Goal: Information Seeking & Learning: Learn about a topic

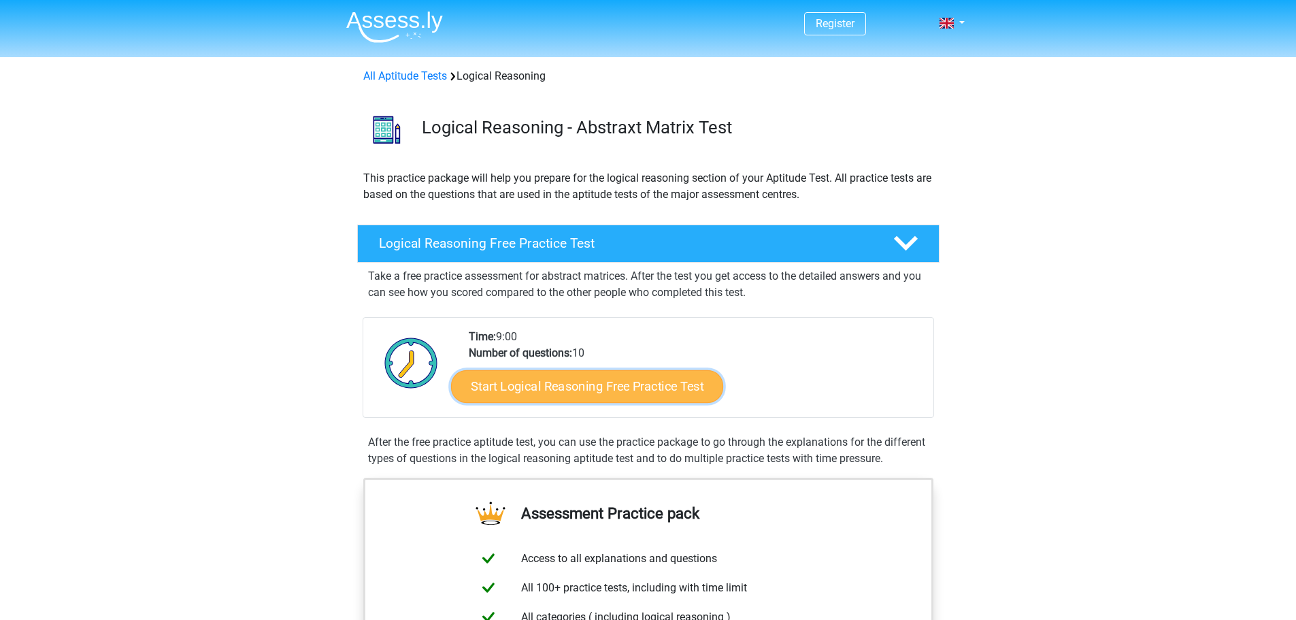
click at [620, 395] on link "Start Logical Reasoning Free Practice Test" at bounding box center [587, 385] width 272 height 33
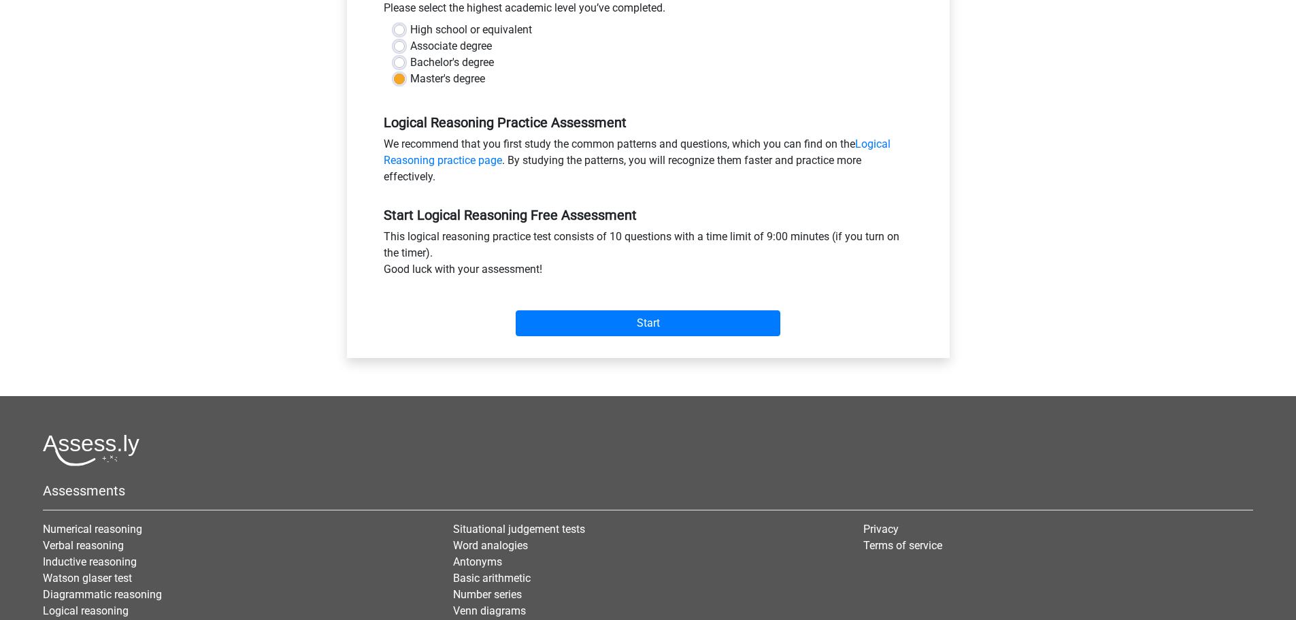
scroll to position [340, 0]
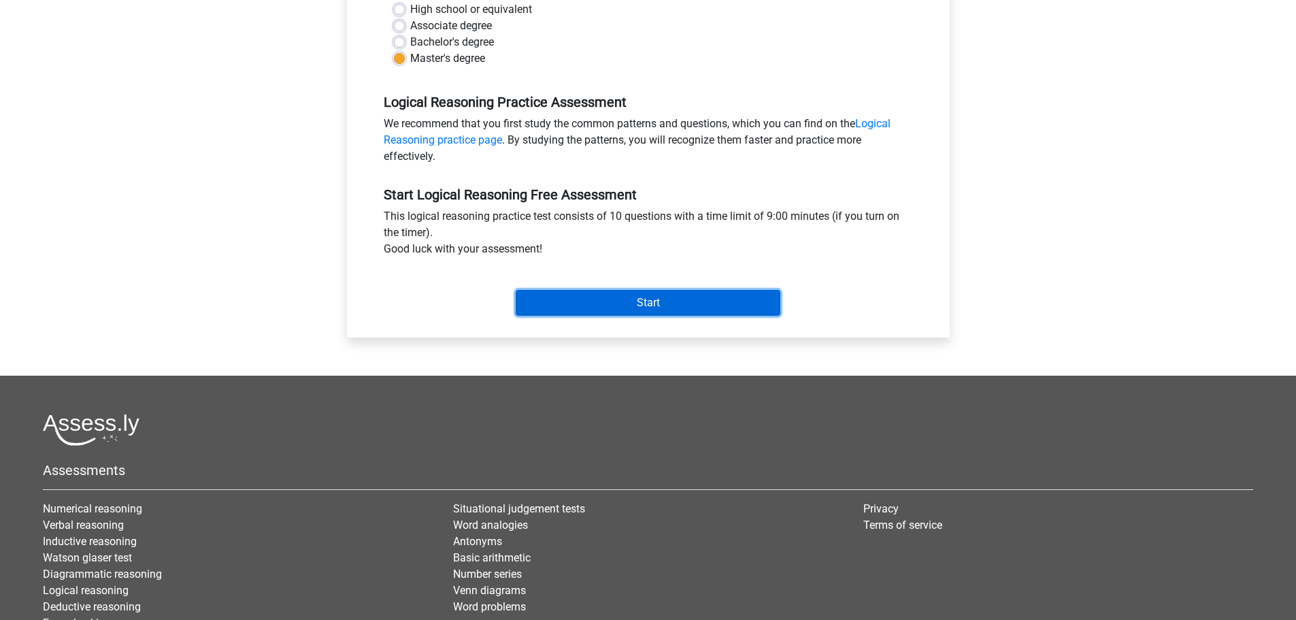
click at [637, 313] on input "Start" at bounding box center [648, 303] width 265 height 26
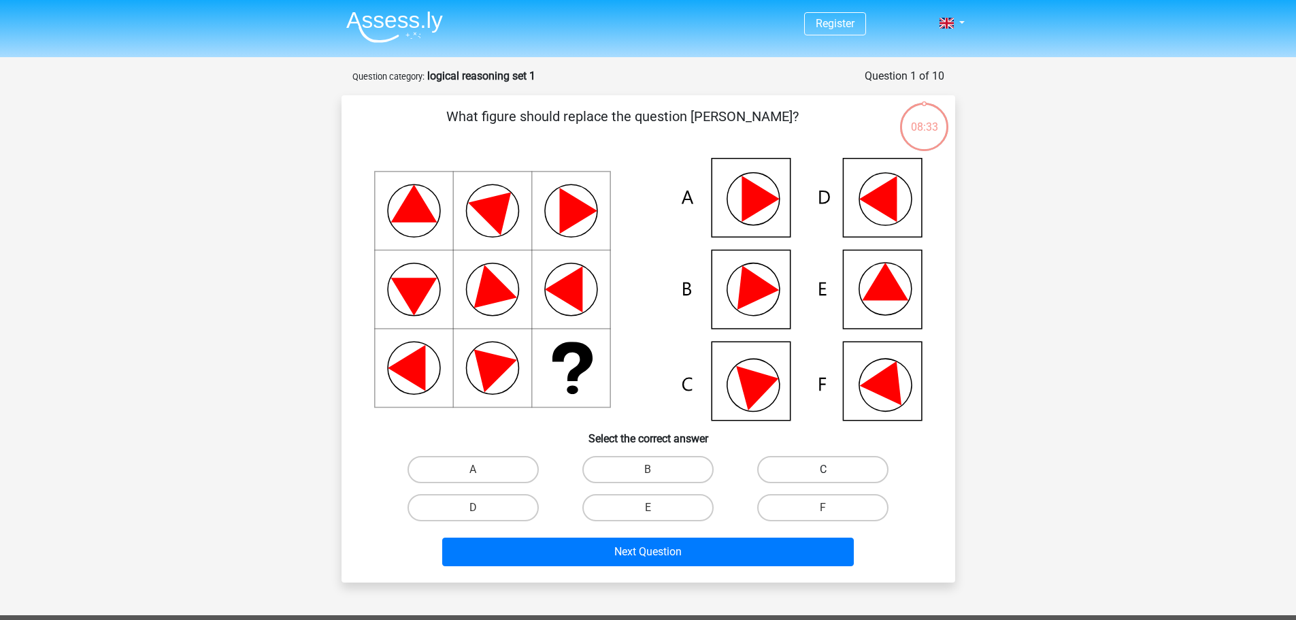
click at [839, 466] on label "C" at bounding box center [822, 469] width 131 height 27
click at [832, 470] on input "C" at bounding box center [827, 474] width 9 height 9
radio input "true"
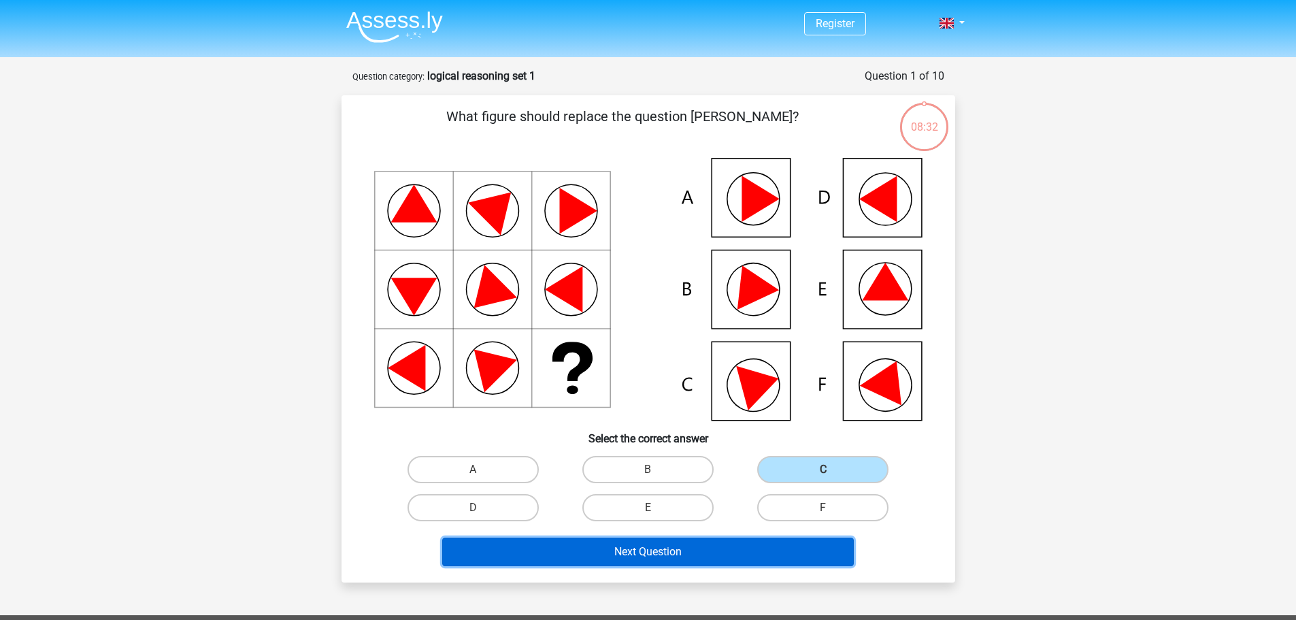
click at [623, 549] on button "Next Question" at bounding box center [648, 552] width 412 height 29
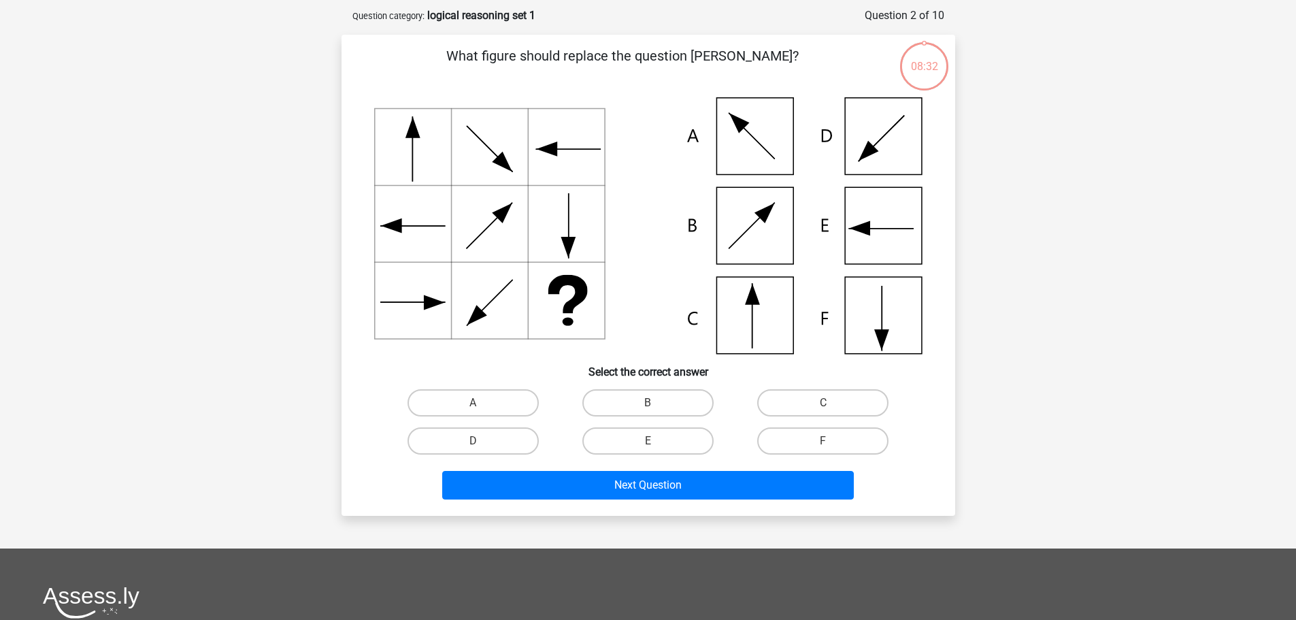
scroll to position [68, 0]
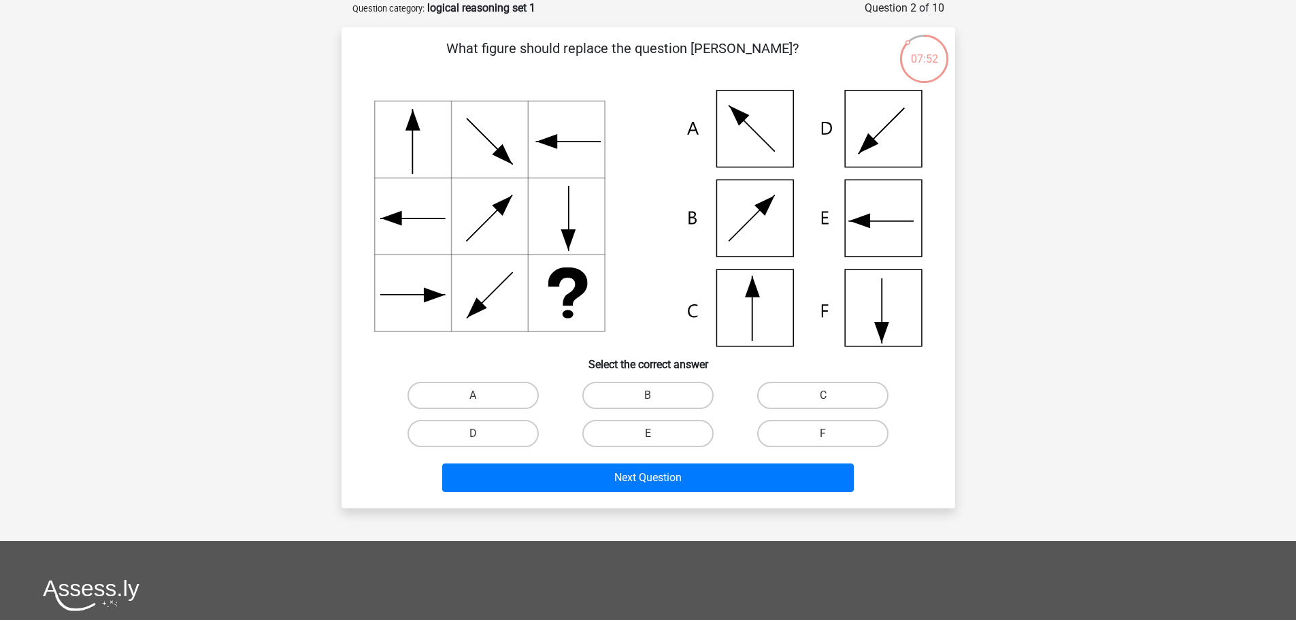
drag, startPoint x: 817, startPoint y: 391, endPoint x: 740, endPoint y: 446, distance: 95.0
click at [812, 394] on label "C" at bounding box center [822, 395] width 131 height 27
click at [823, 395] on input "C" at bounding box center [827, 399] width 9 height 9
radio input "true"
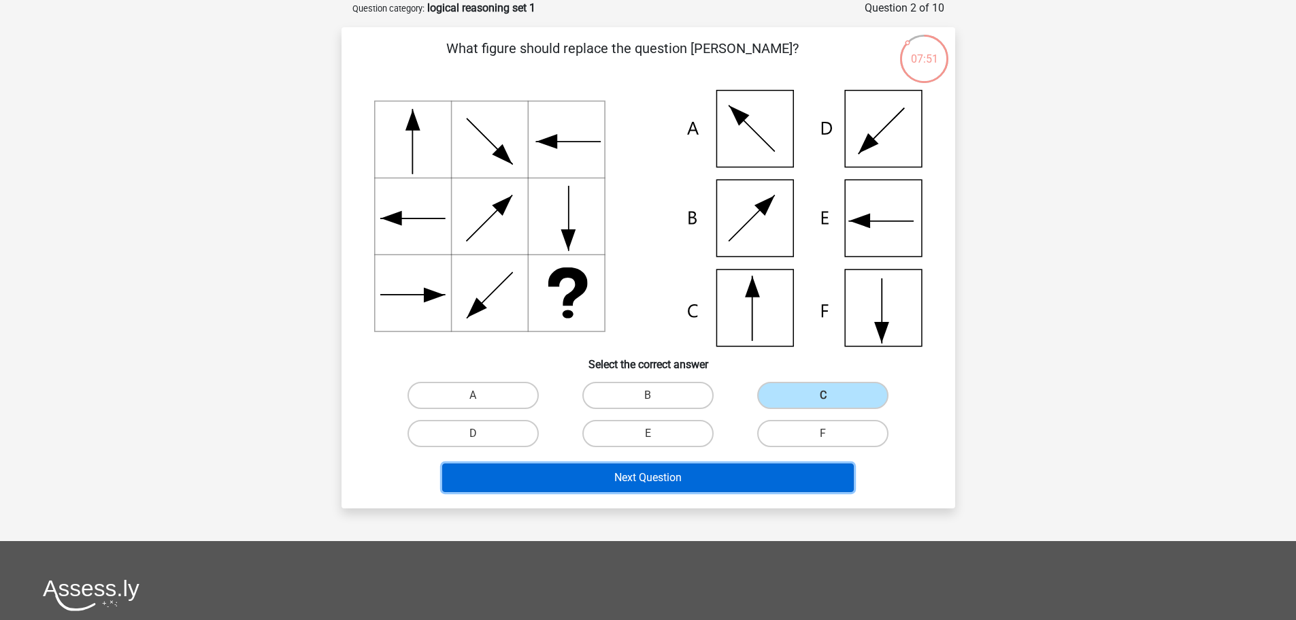
click at [708, 478] on button "Next Question" at bounding box center [648, 477] width 412 height 29
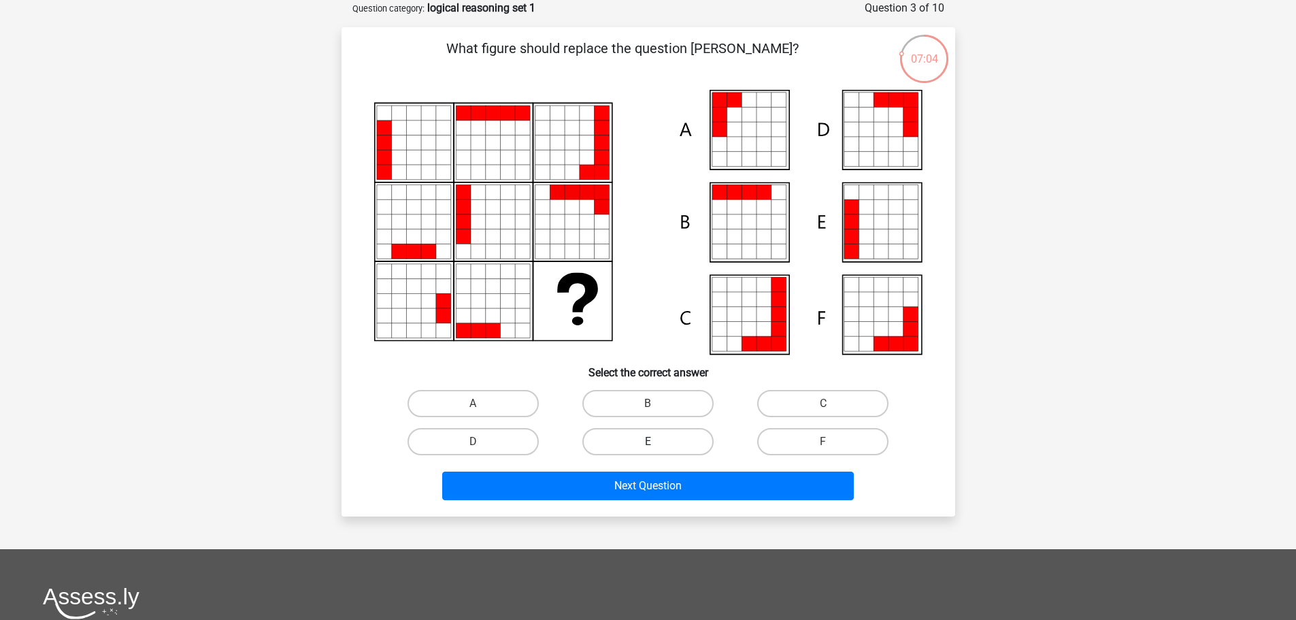
drag, startPoint x: 681, startPoint y: 450, endPoint x: 674, endPoint y: 453, distance: 8.0
click at [681, 451] on label "E" at bounding box center [647, 441] width 131 height 27
click at [657, 450] on input "E" at bounding box center [652, 446] width 9 height 9
radio input "true"
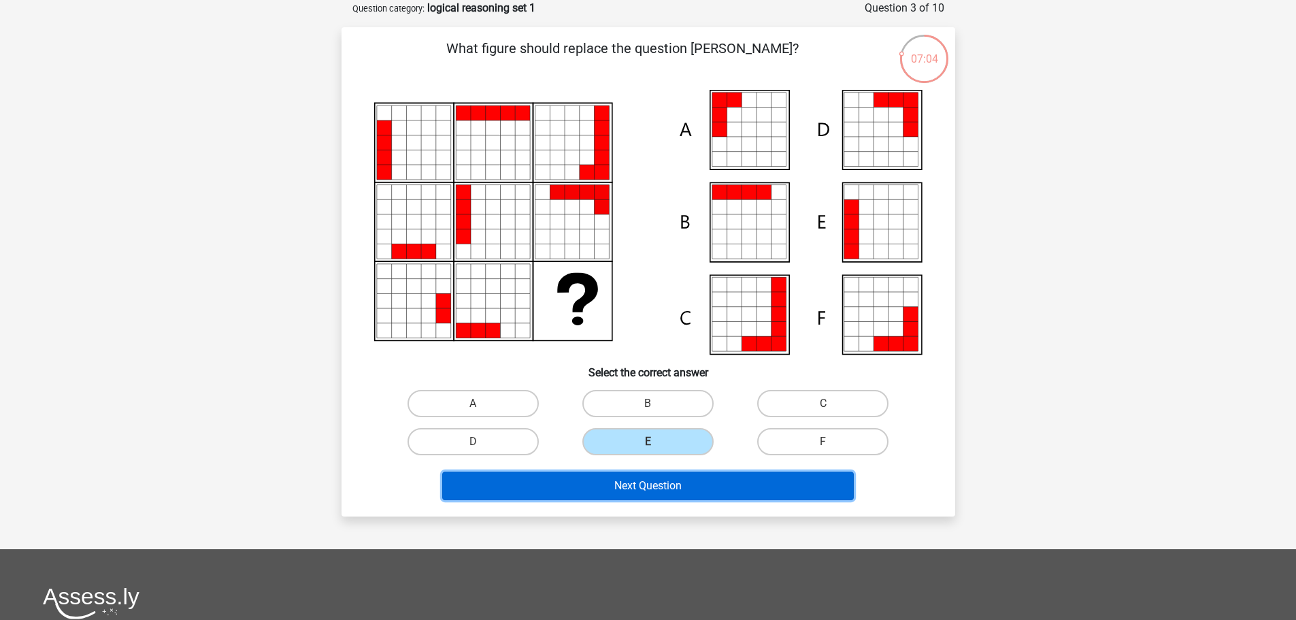
click at [660, 482] on button "Next Question" at bounding box center [648, 486] width 412 height 29
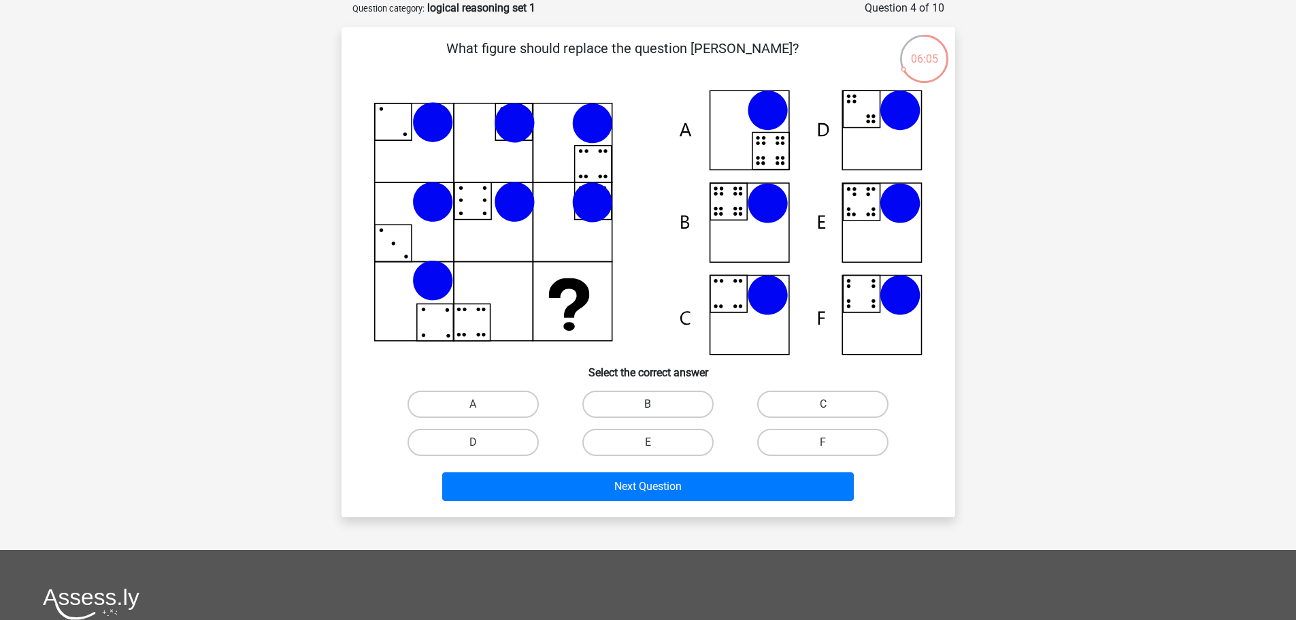
click at [632, 406] on label "B" at bounding box center [647, 404] width 131 height 27
click at [648, 406] on input "B" at bounding box center [652, 408] width 9 height 9
radio input "true"
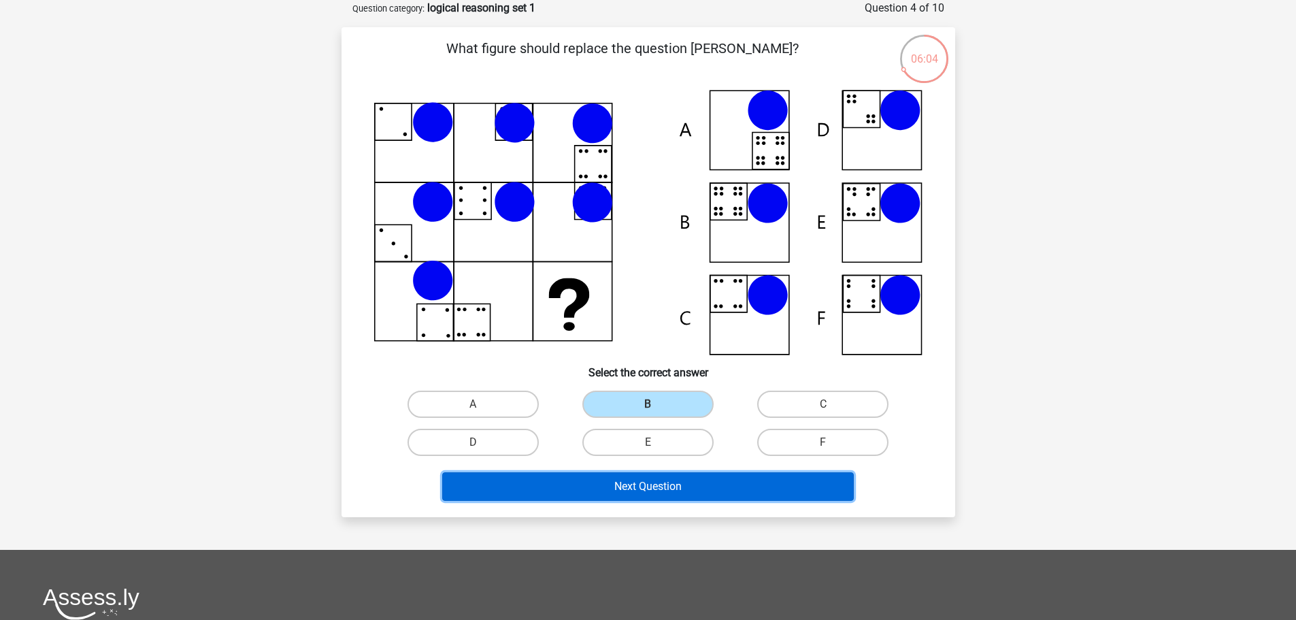
click at [667, 484] on button "Next Question" at bounding box center [648, 486] width 412 height 29
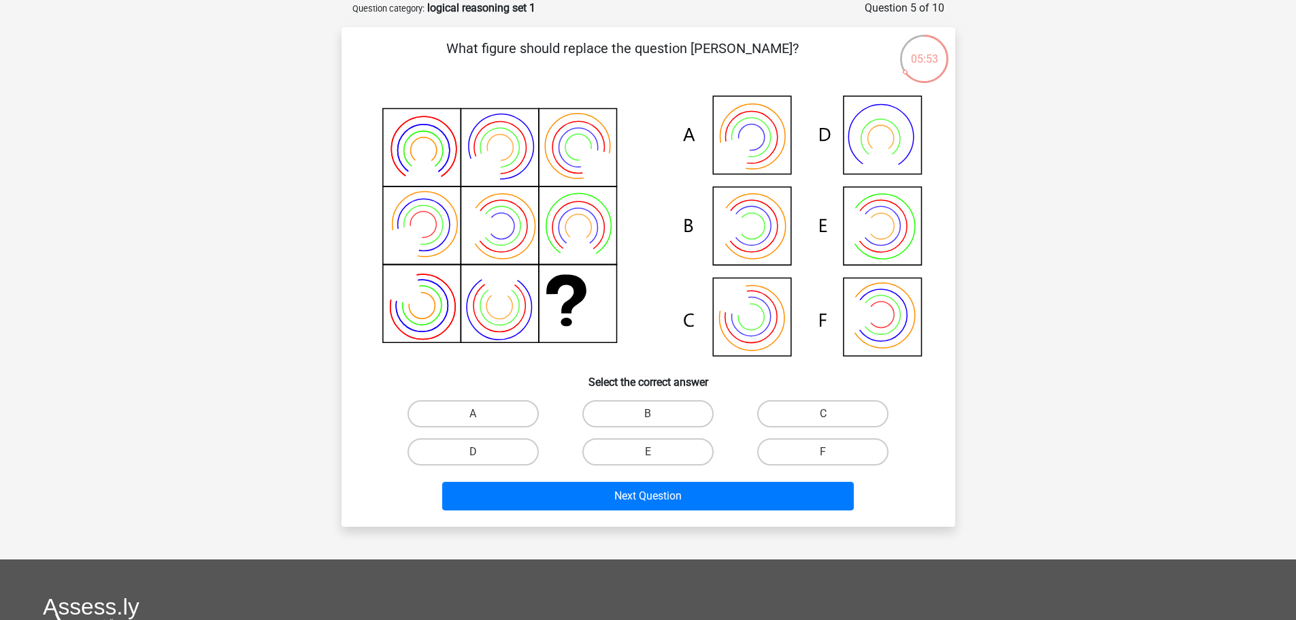
drag, startPoint x: 506, startPoint y: 257, endPoint x: 475, endPoint y: 266, distance: 32.5
drag, startPoint x: 475, startPoint y: 266, endPoint x: 350, endPoint y: 327, distance: 138.5
click at [350, 327] on div "What figure should replace the question mark?" at bounding box center [648, 276] width 603 height 477
click at [513, 414] on label "A" at bounding box center [473, 413] width 131 height 27
click at [482, 414] on input "A" at bounding box center [477, 418] width 9 height 9
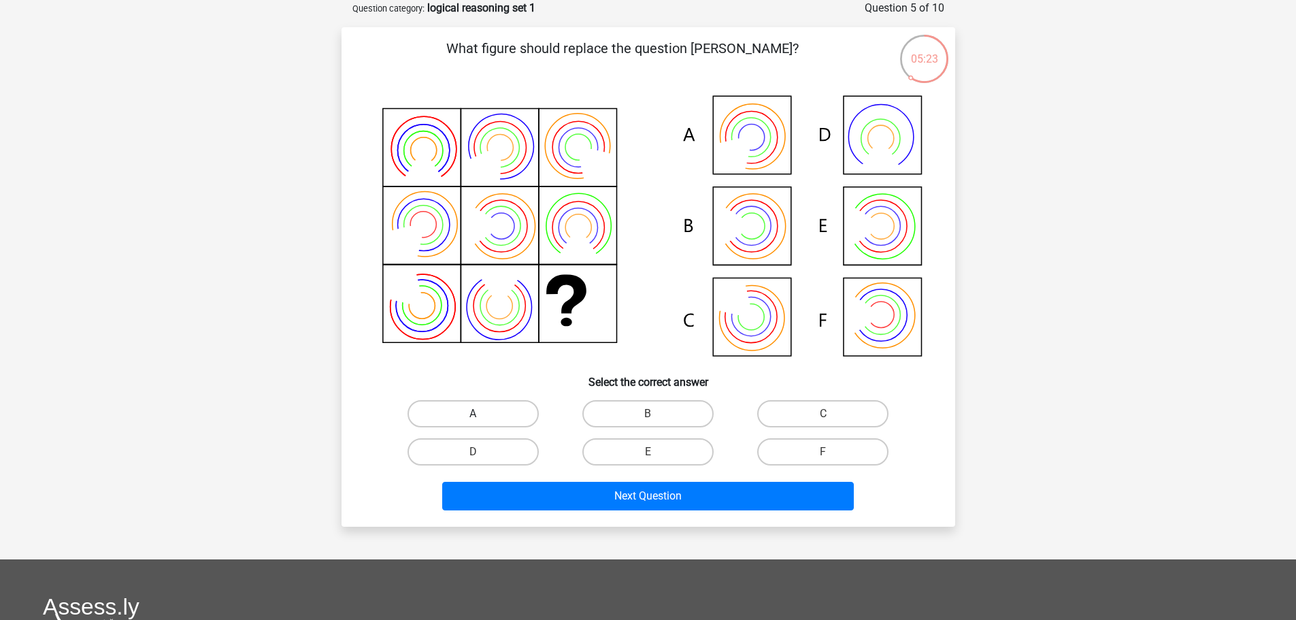
radio input "true"
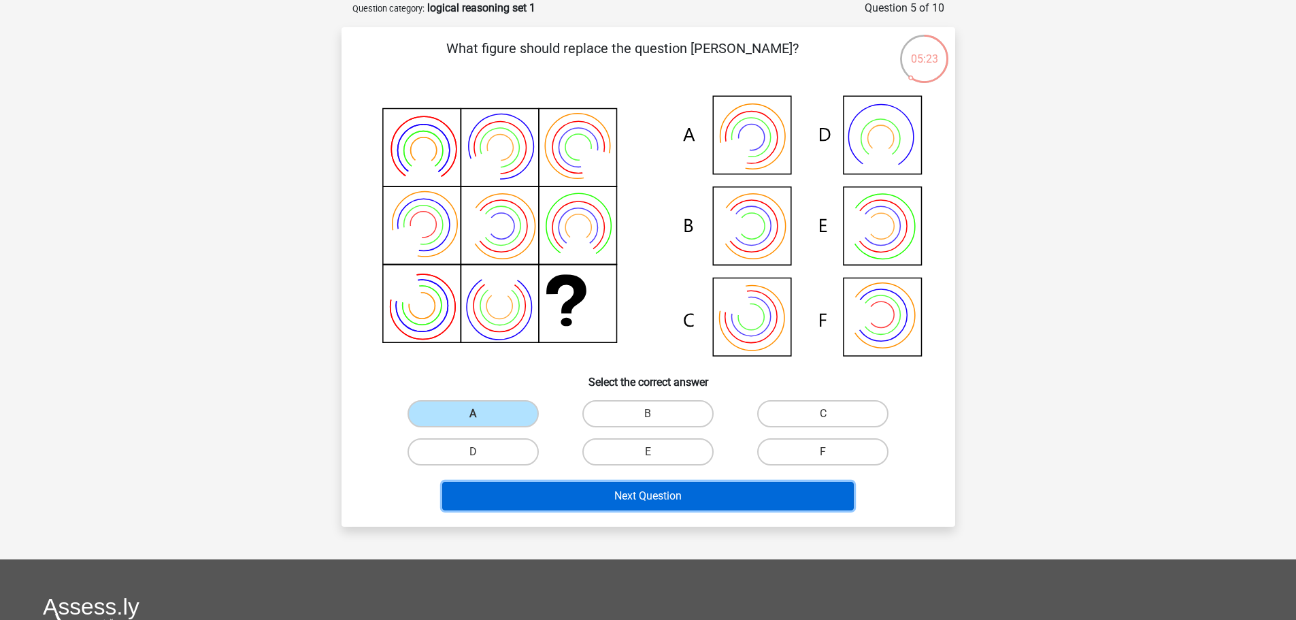
click at [593, 488] on button "Next Question" at bounding box center [648, 496] width 412 height 29
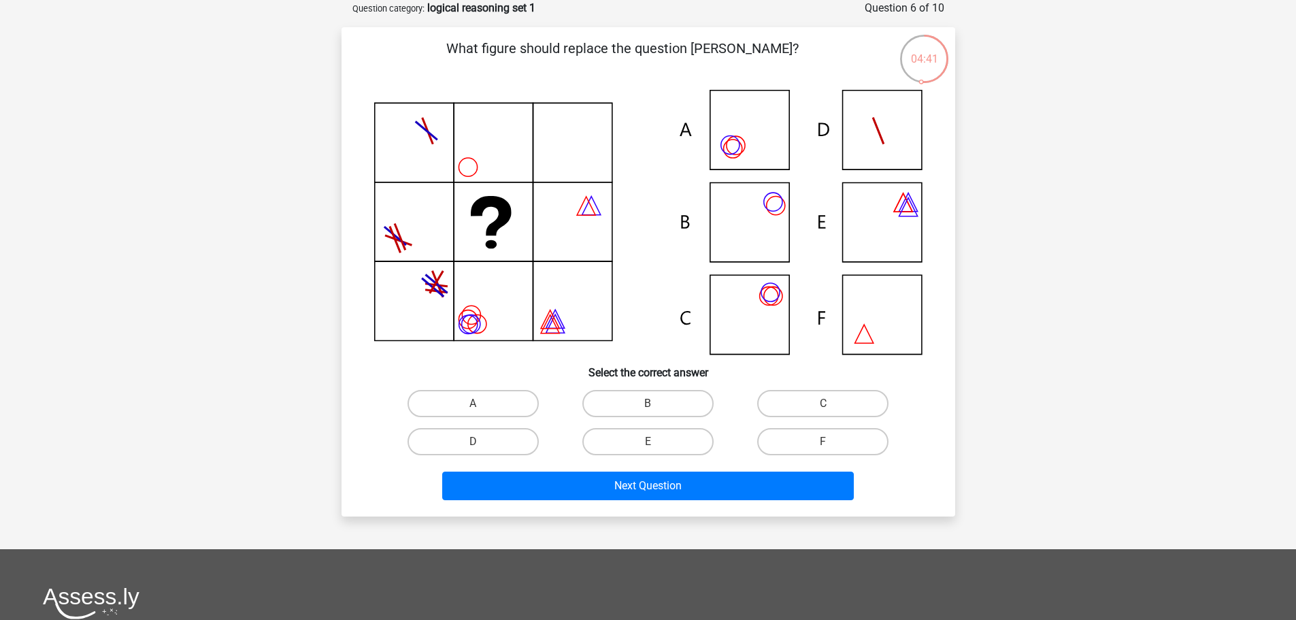
click at [734, 149] on icon at bounding box center [648, 222] width 548 height 265
click at [480, 405] on input "A" at bounding box center [477, 408] width 9 height 9
radio input "true"
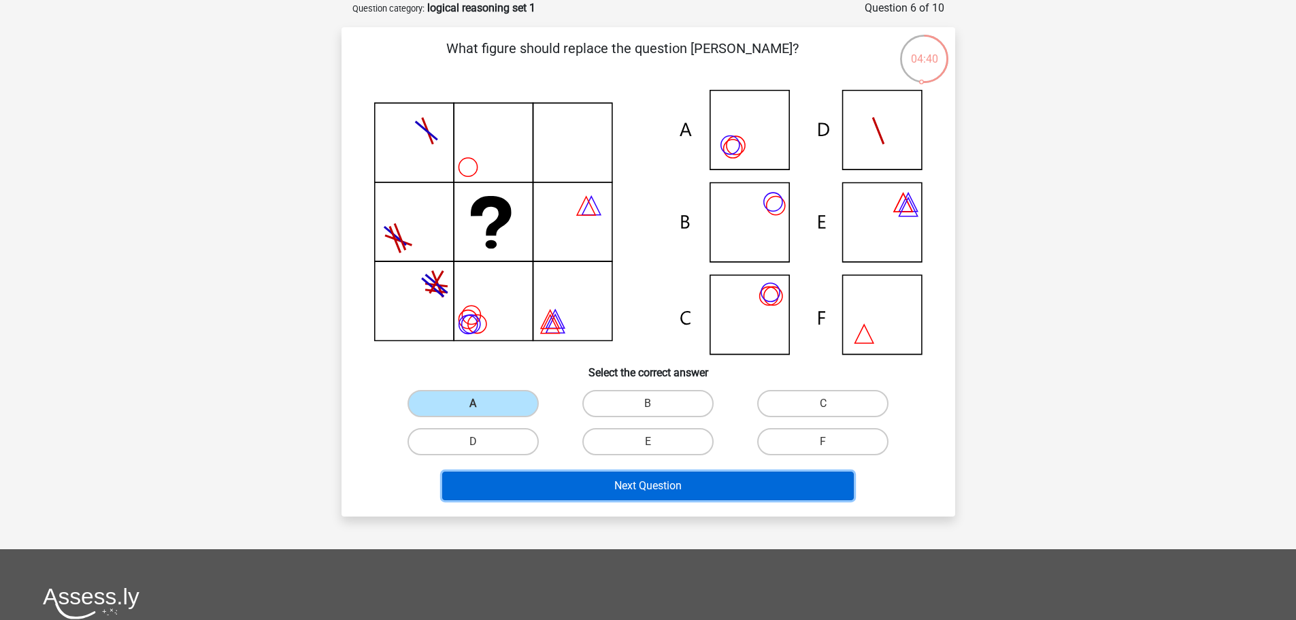
click at [656, 484] on button "Next Question" at bounding box center [648, 486] width 412 height 29
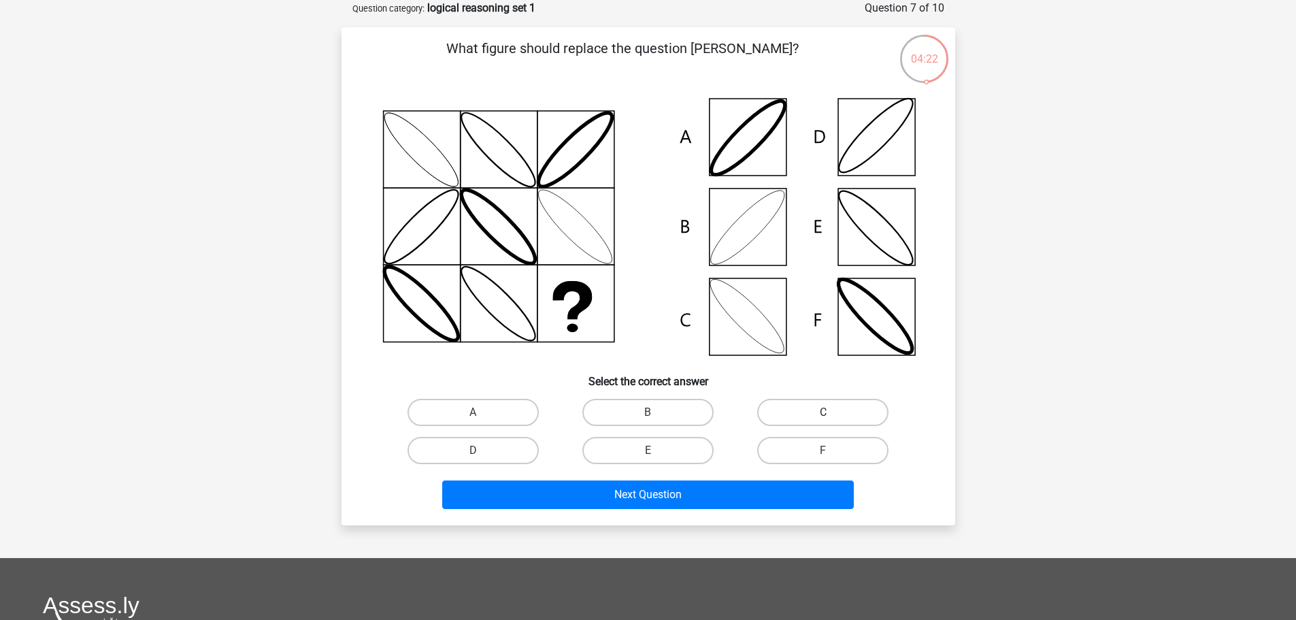
click at [852, 414] on label "C" at bounding box center [822, 412] width 131 height 27
click at [832, 414] on input "C" at bounding box center [827, 416] width 9 height 9
radio input "true"
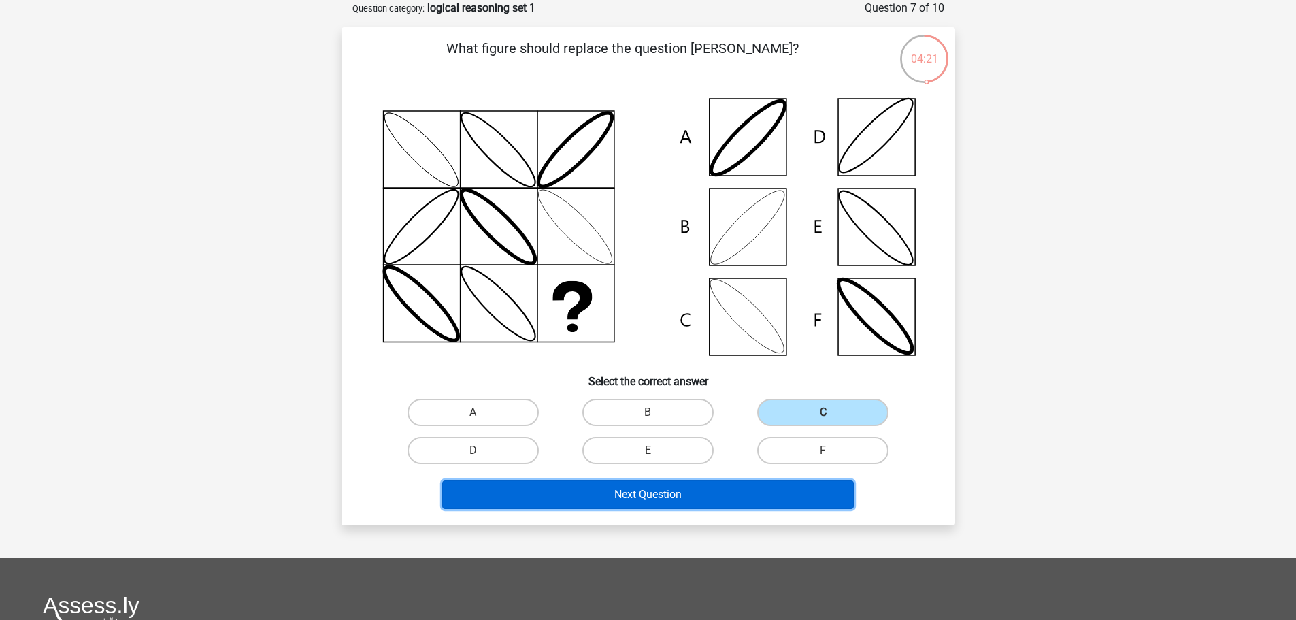
click at [593, 483] on button "Next Question" at bounding box center [648, 494] width 412 height 29
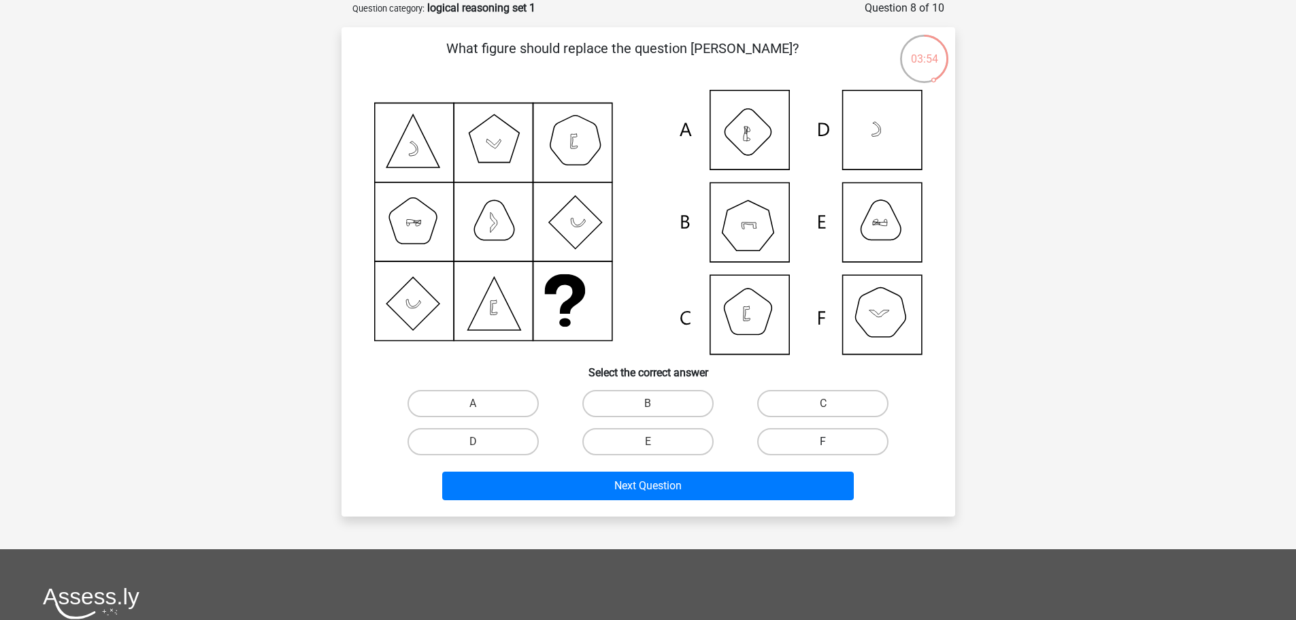
click at [803, 427] on div "F" at bounding box center [823, 442] width 175 height 38
click at [803, 442] on label "F" at bounding box center [822, 441] width 131 height 27
click at [823, 442] on input "F" at bounding box center [827, 446] width 9 height 9
radio input "true"
drag, startPoint x: 757, startPoint y: 512, endPoint x: 768, endPoint y: 501, distance: 15.9
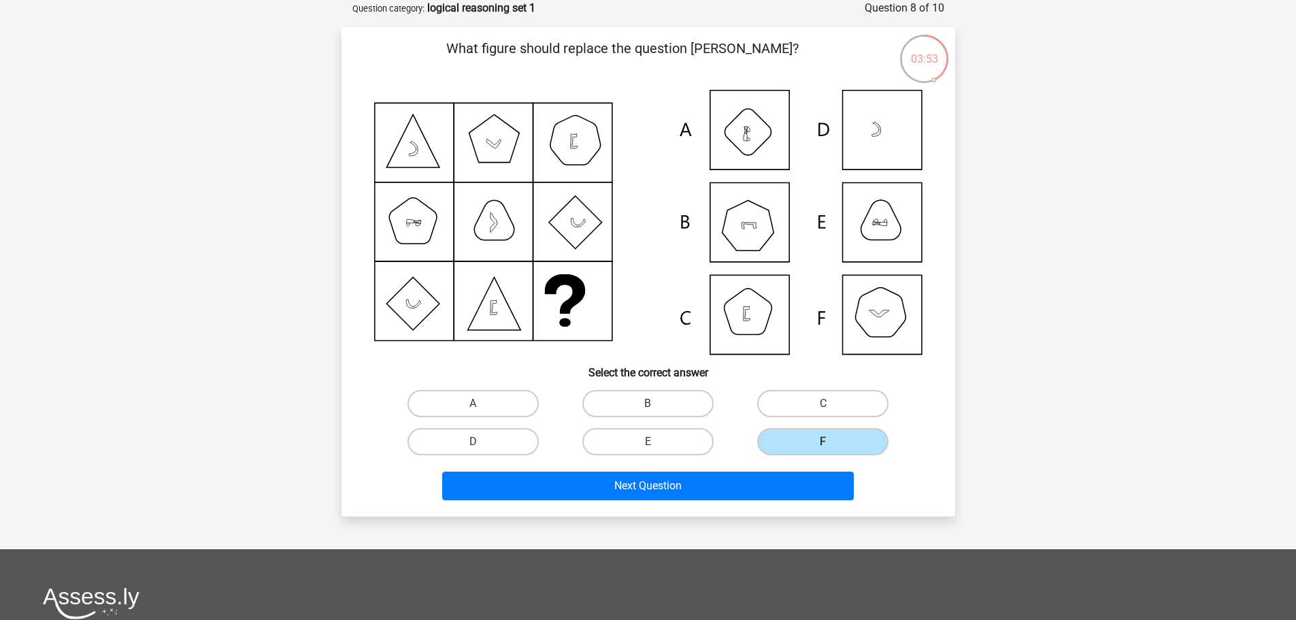
click at [766, 508] on div "What figure should replace the question mark?" at bounding box center [649, 271] width 614 height 489
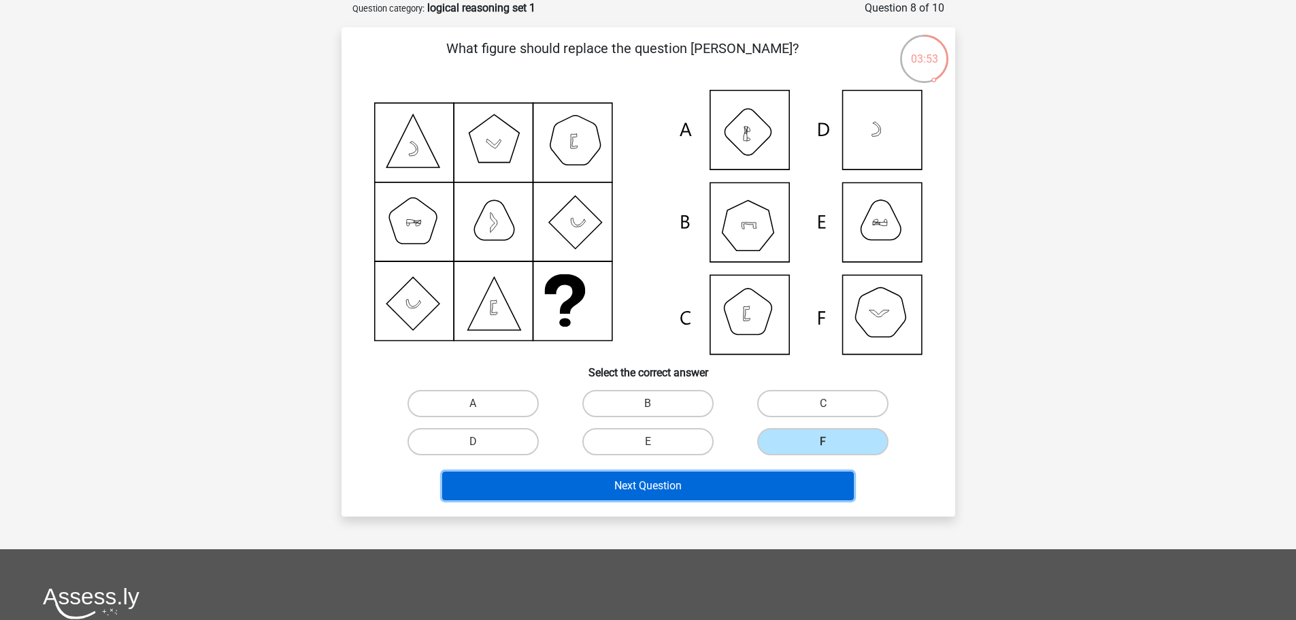
drag, startPoint x: 776, startPoint y: 495, endPoint x: 785, endPoint y: 501, distance: 9.8
click at [781, 499] on button "Next Question" at bounding box center [648, 486] width 412 height 29
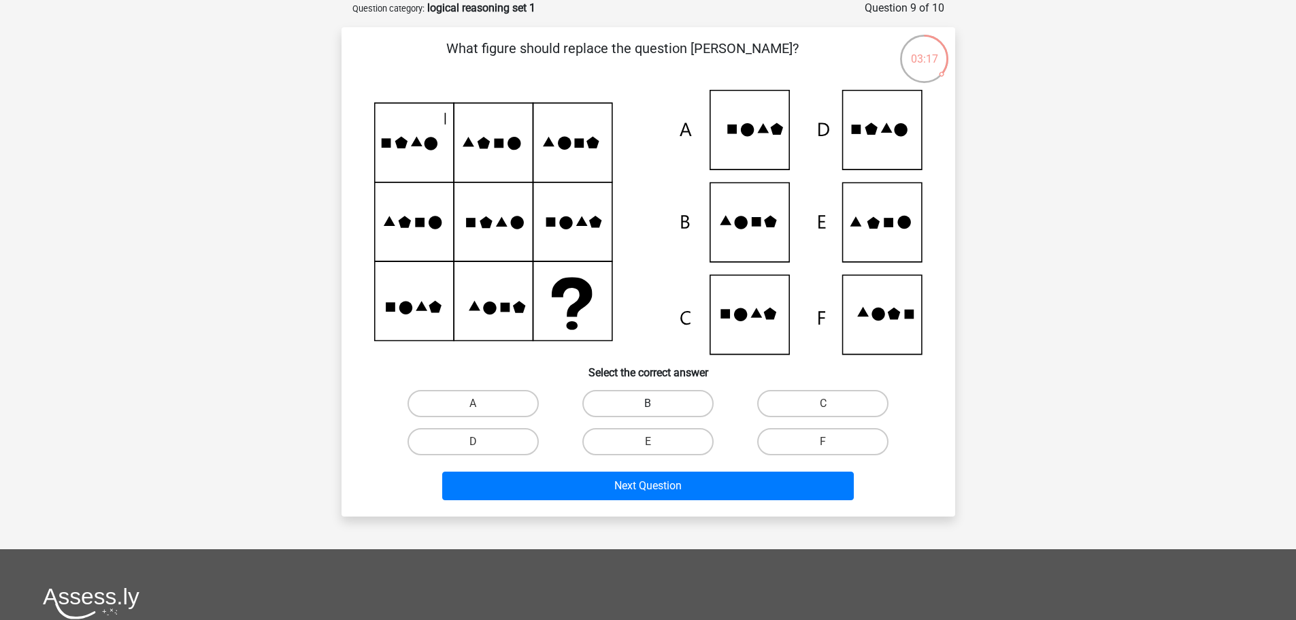
click at [655, 397] on label "B" at bounding box center [647, 403] width 131 height 27
click at [655, 404] on input "B" at bounding box center [652, 408] width 9 height 9
radio input "true"
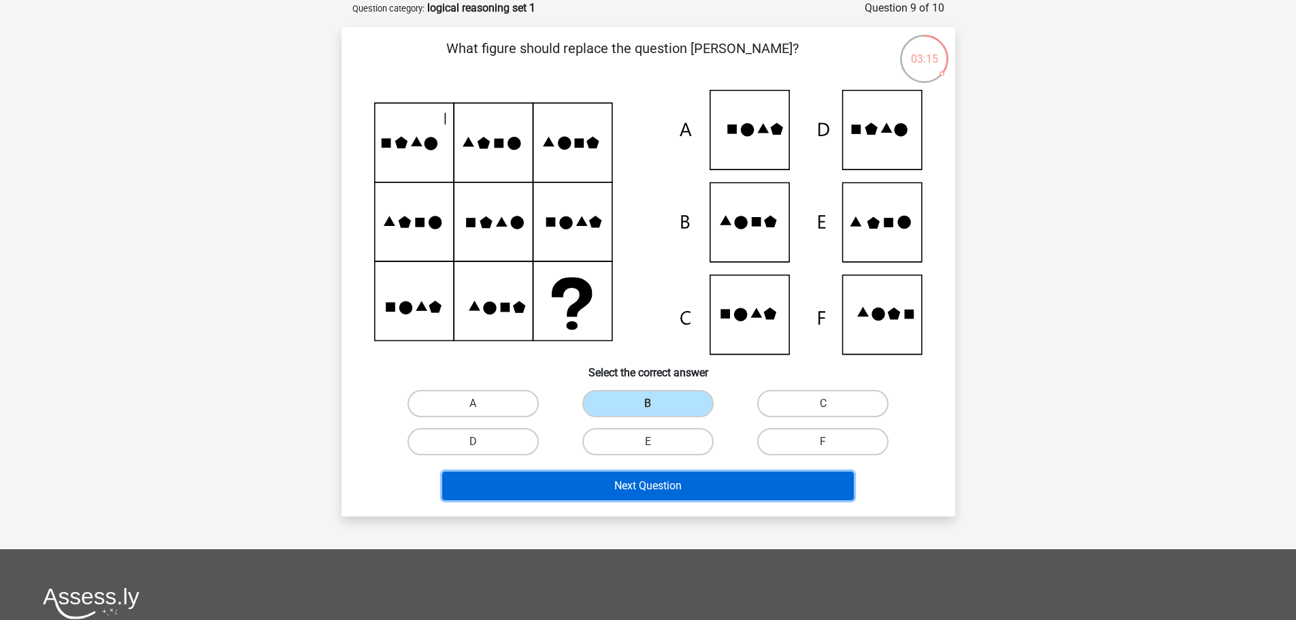
click at [651, 481] on button "Next Question" at bounding box center [648, 486] width 412 height 29
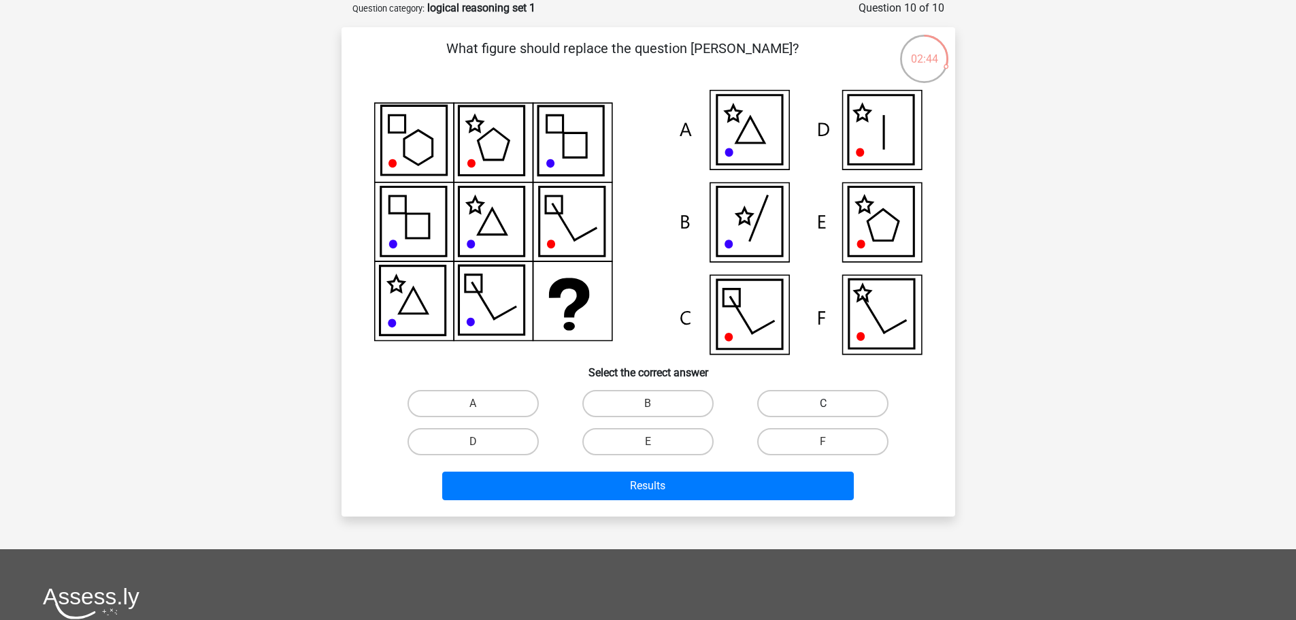
click at [819, 408] on label "C" at bounding box center [822, 403] width 131 height 27
click at [823, 408] on input "C" at bounding box center [827, 408] width 9 height 9
radio input "true"
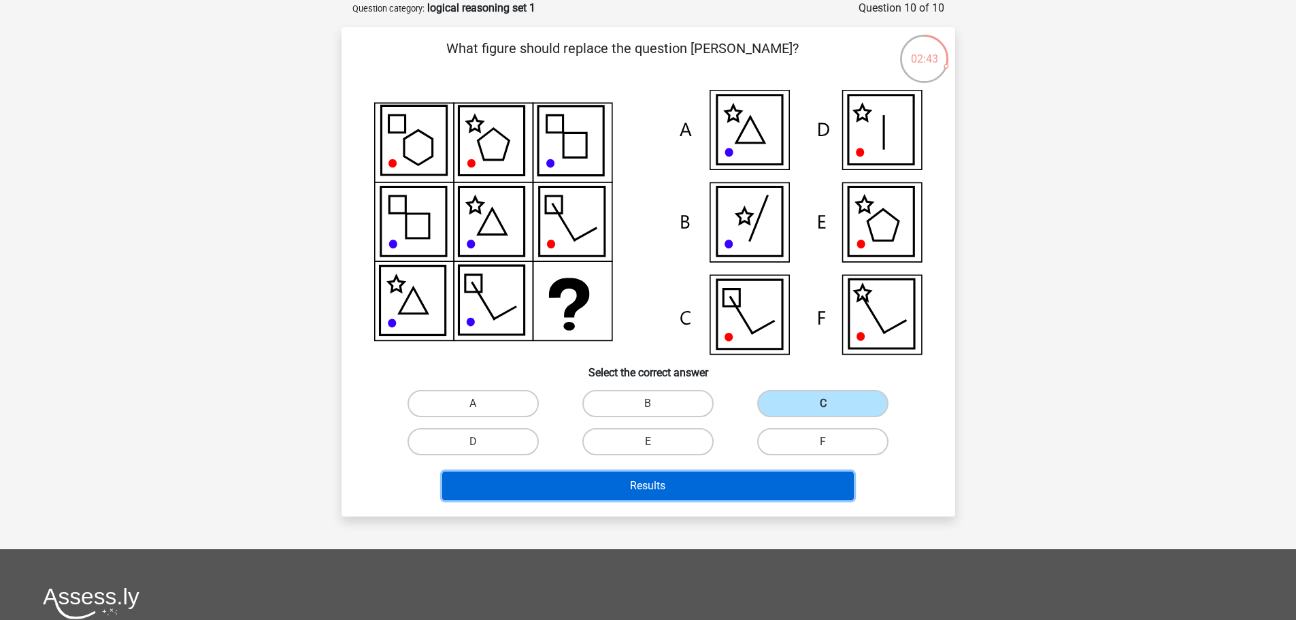
click at [694, 479] on button "Results" at bounding box center [648, 486] width 412 height 29
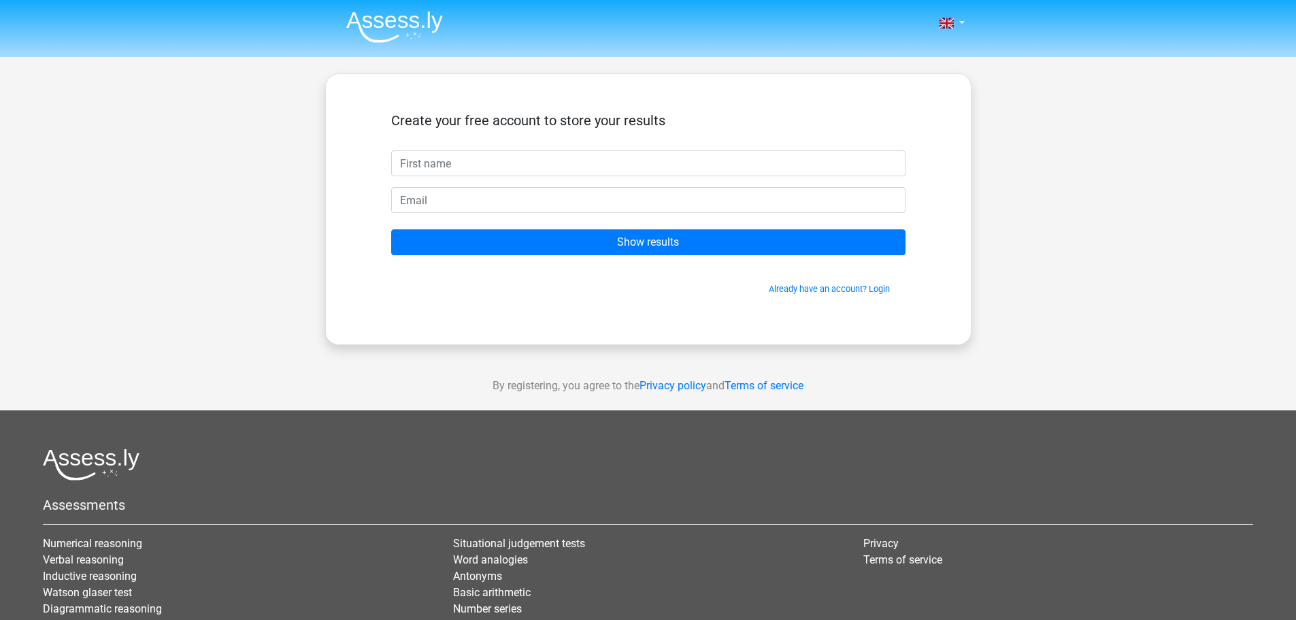
click at [489, 159] on input "text" at bounding box center [648, 163] width 514 height 26
type input "aggie"
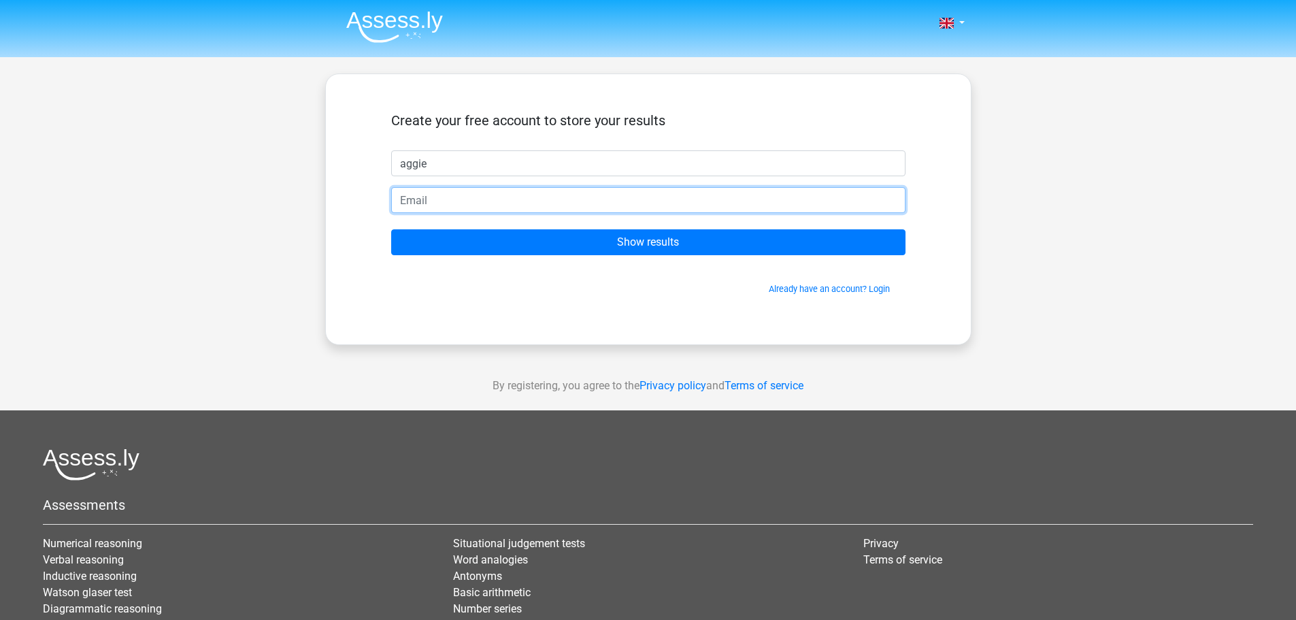
drag, startPoint x: 687, startPoint y: 208, endPoint x: 695, endPoint y: 208, distance: 8.8
click at [688, 208] on input "email" at bounding box center [648, 200] width 514 height 26
type input "[EMAIL_ADDRESS][DOMAIN_NAME]"
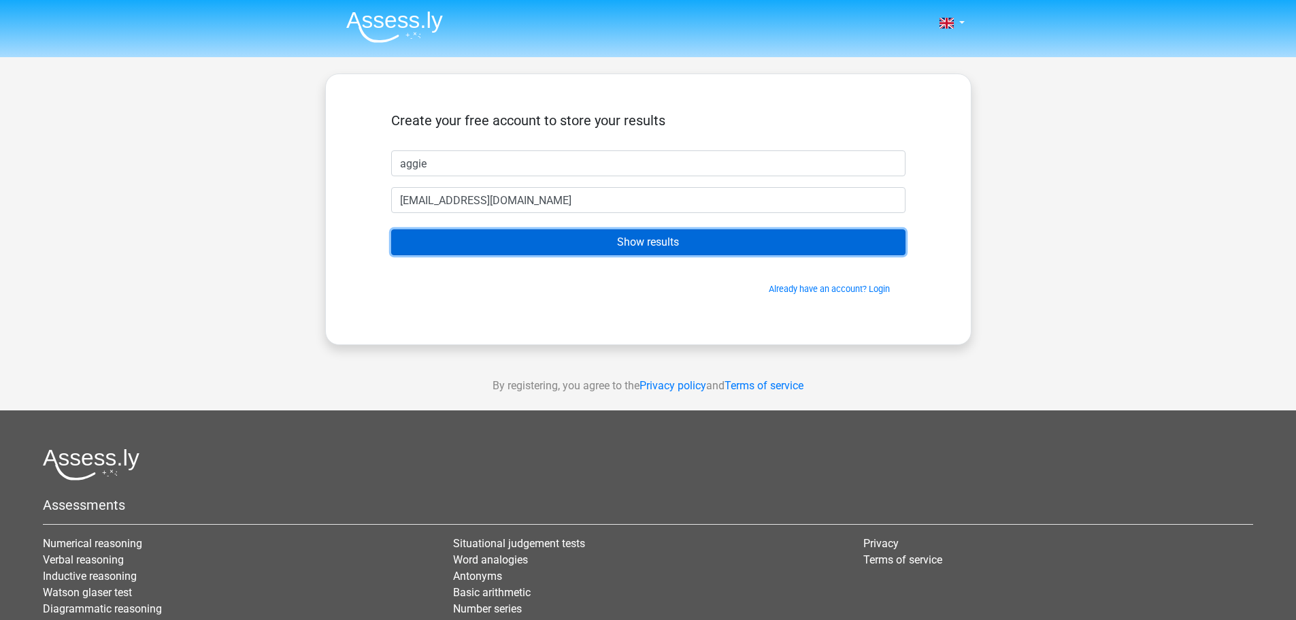
click at [628, 243] on input "Show results" at bounding box center [648, 242] width 514 height 26
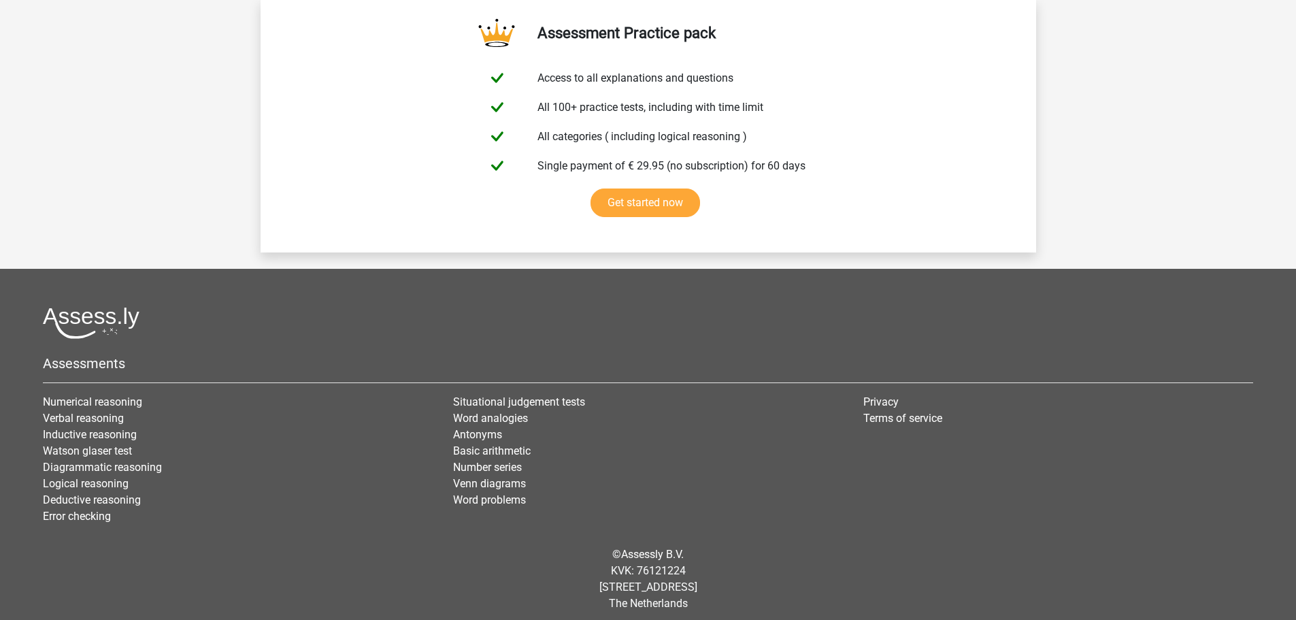
scroll to position [1973, 0]
